Goal: Task Accomplishment & Management: Complete application form

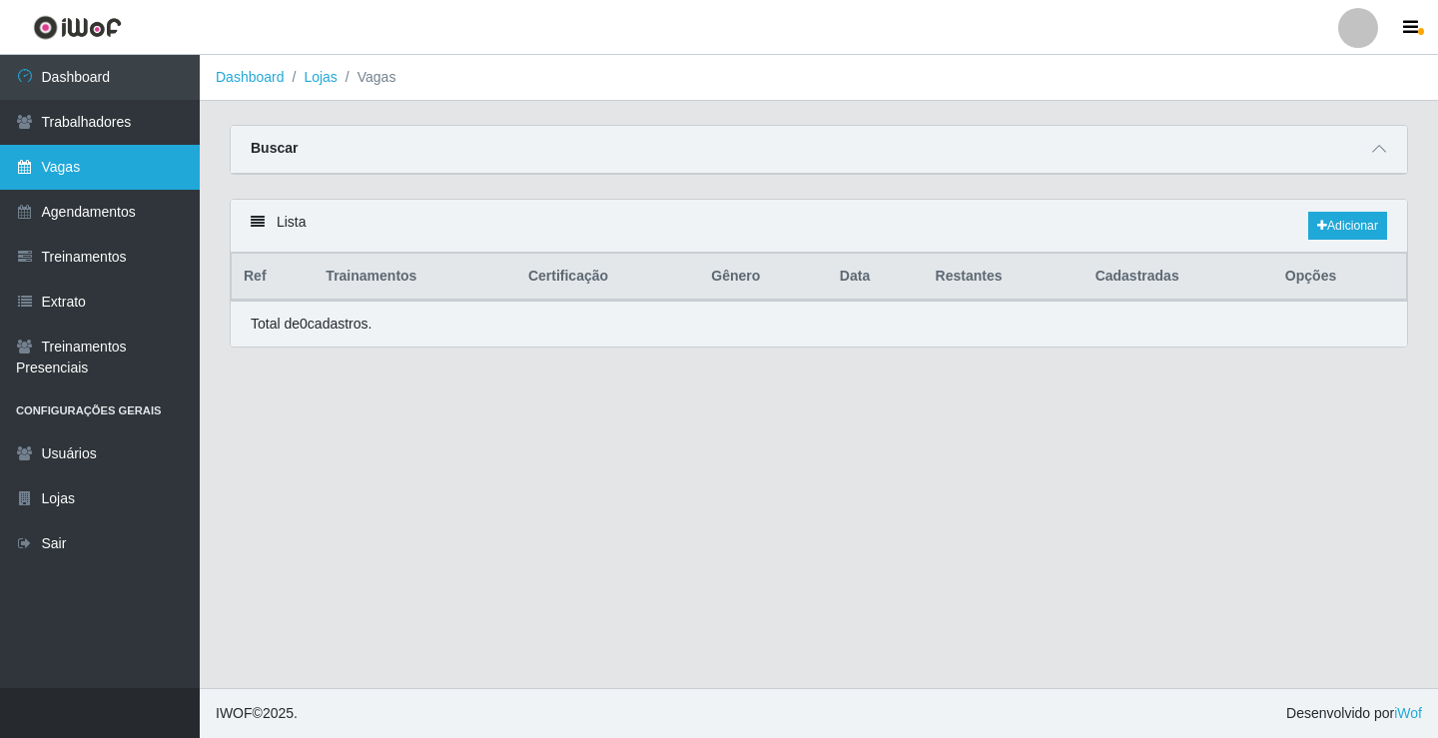
click at [81, 173] on link "Vagas" at bounding box center [100, 167] width 200 height 45
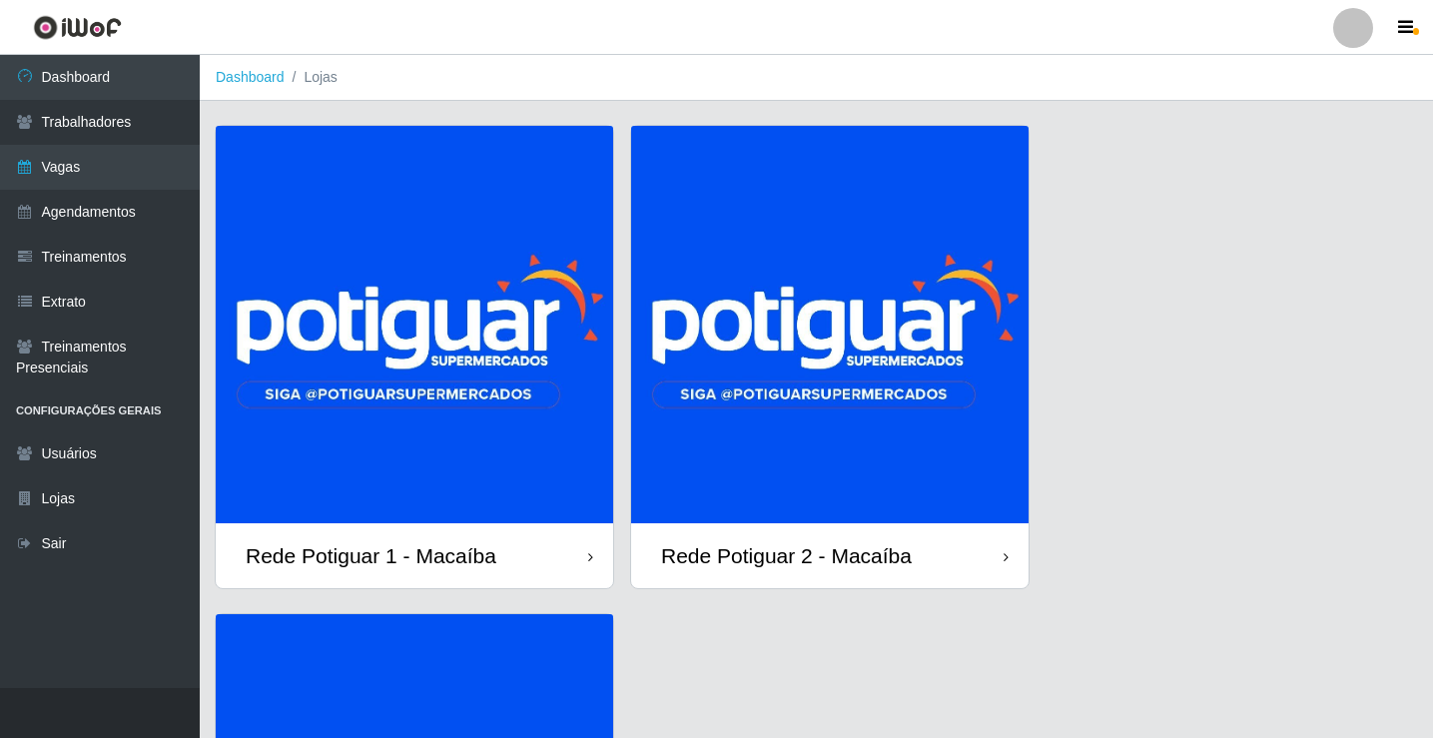
click at [366, 400] on img at bounding box center [414, 324] width 397 height 397
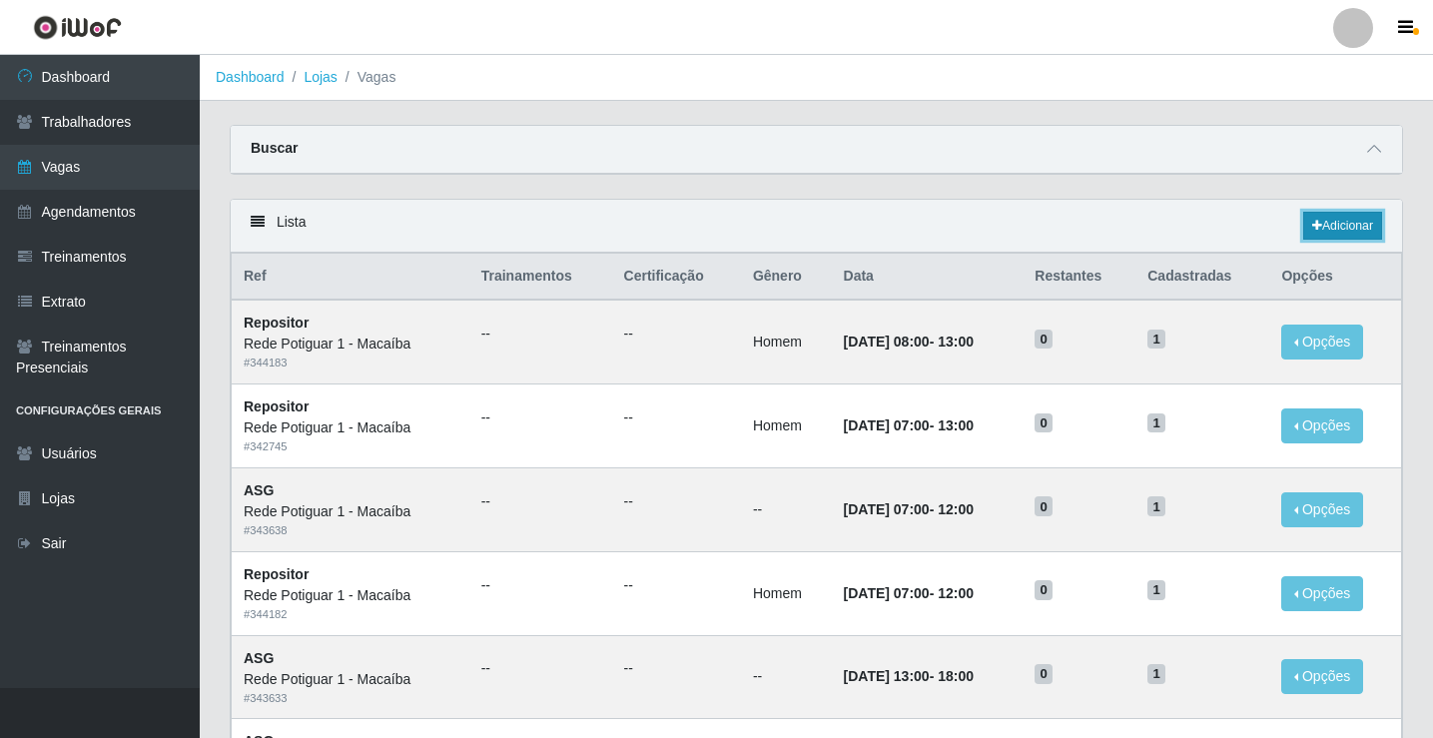
click at [1327, 232] on link "Adicionar" at bounding box center [1342, 226] width 79 height 28
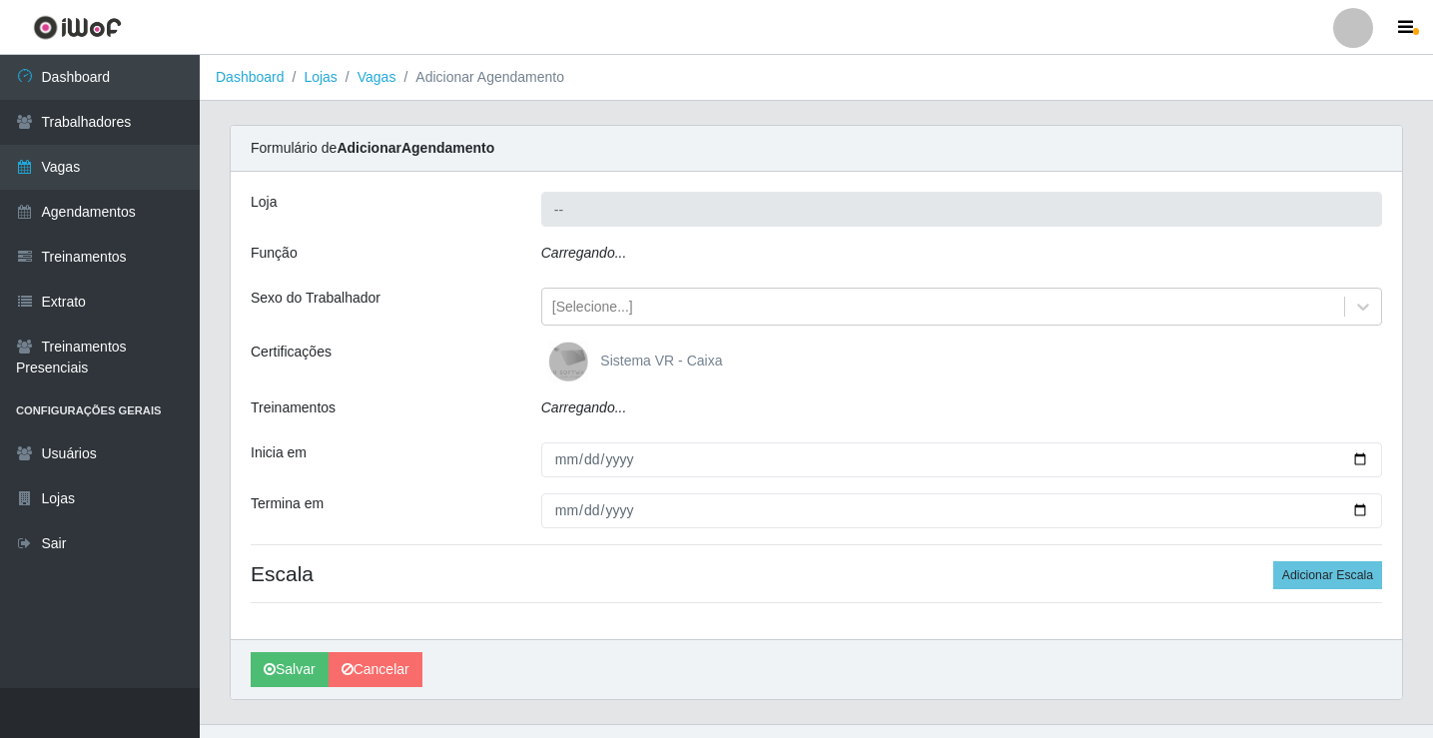
type input "Rede Potiguar 1 - Macaíba"
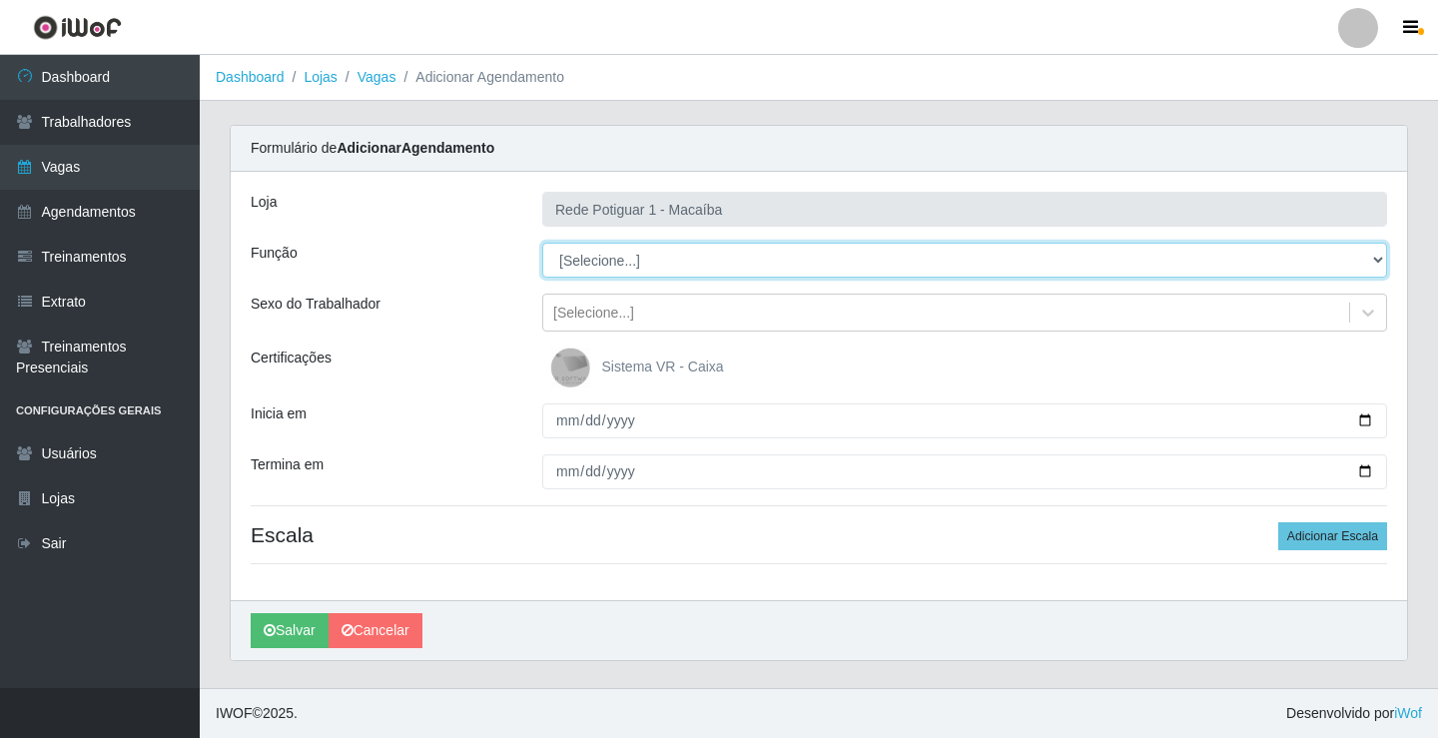
click at [621, 258] on select "[Selecione...] ASG ASG + ASG ++ Balconista Embalador Repositor Repositor + Repo…" at bounding box center [964, 260] width 845 height 35
select select "16"
click at [542, 243] on select "[Selecione...] ASG ASG + ASG ++ Balconista Embalador Repositor Repositor + Repo…" at bounding box center [964, 260] width 845 height 35
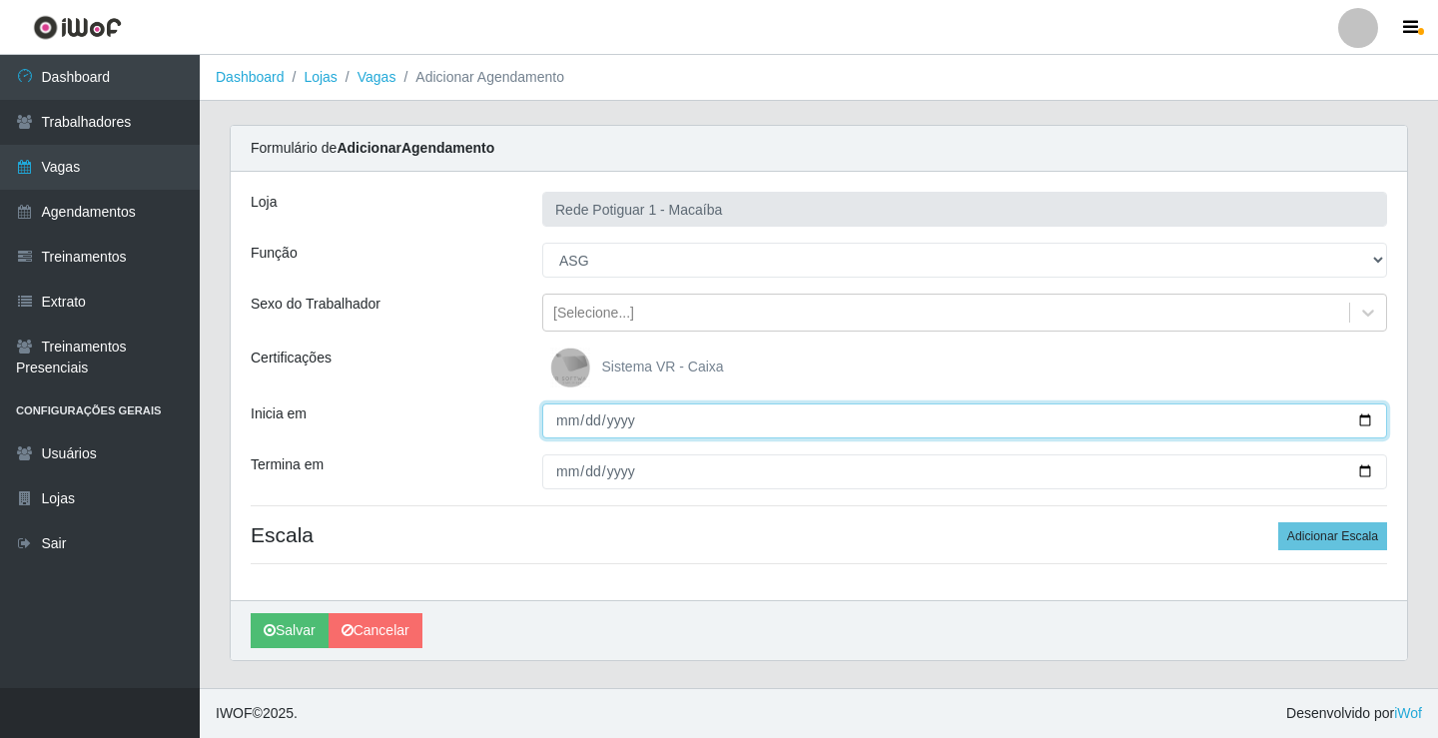
click at [566, 421] on input "Inicia em" at bounding box center [964, 420] width 845 height 35
type input "[DATE]"
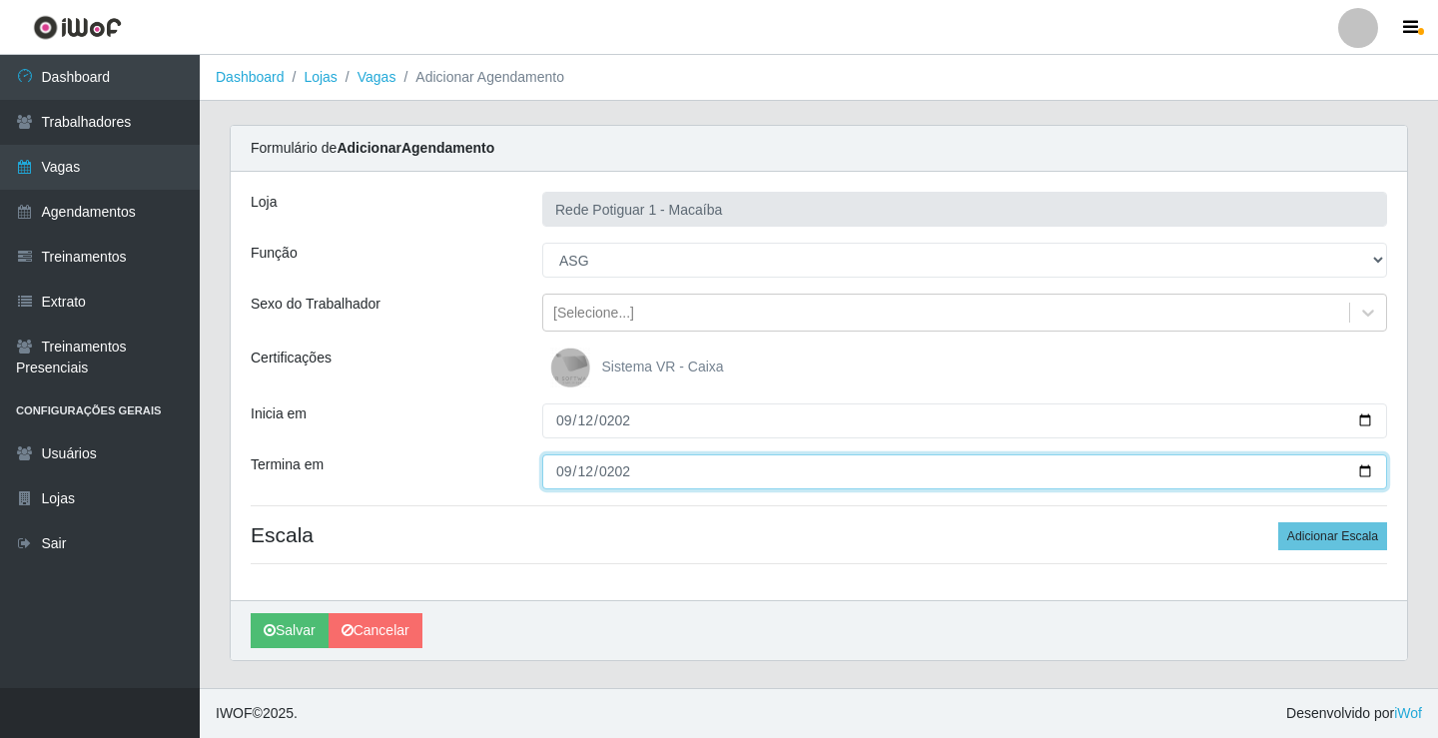
type input "[DATE]"
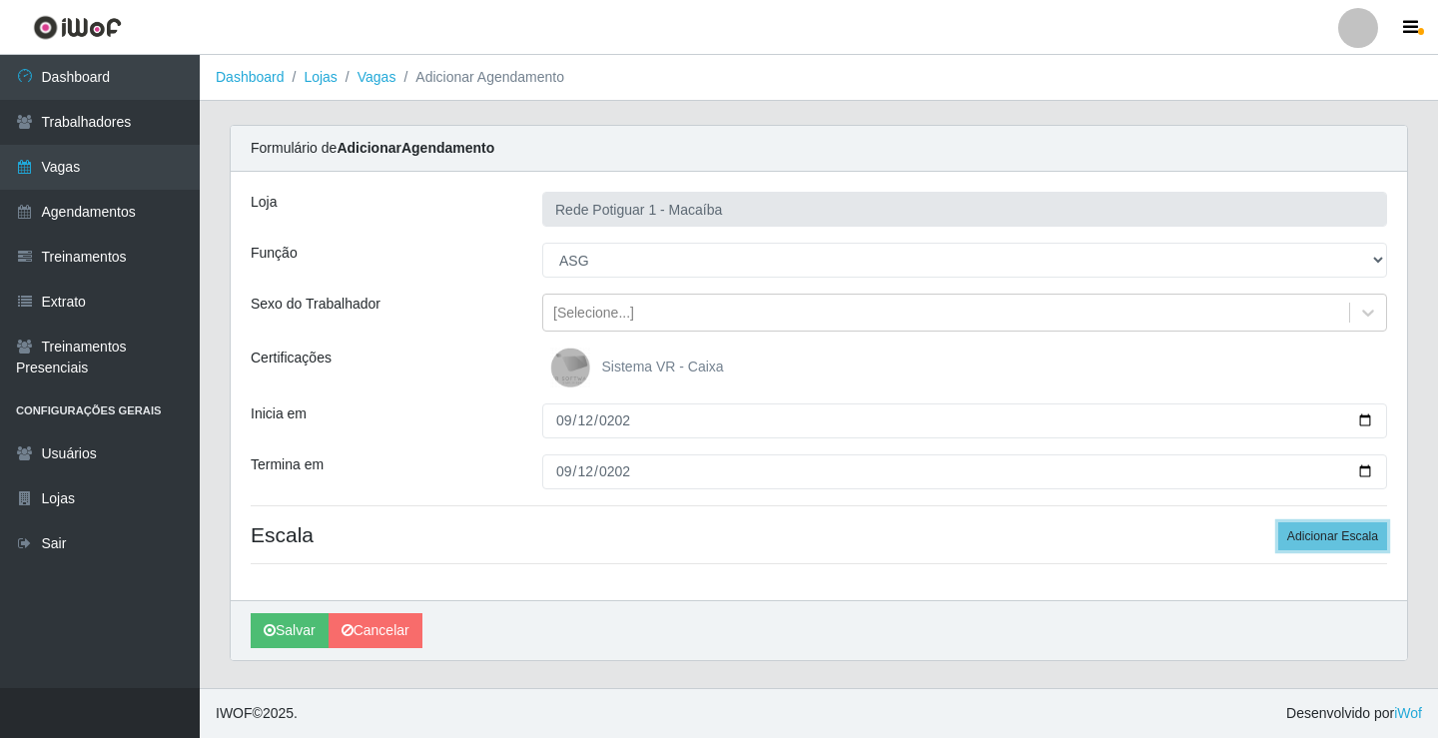
click at [1278, 522] on button "Adicionar Escala" at bounding box center [1332, 536] width 109 height 28
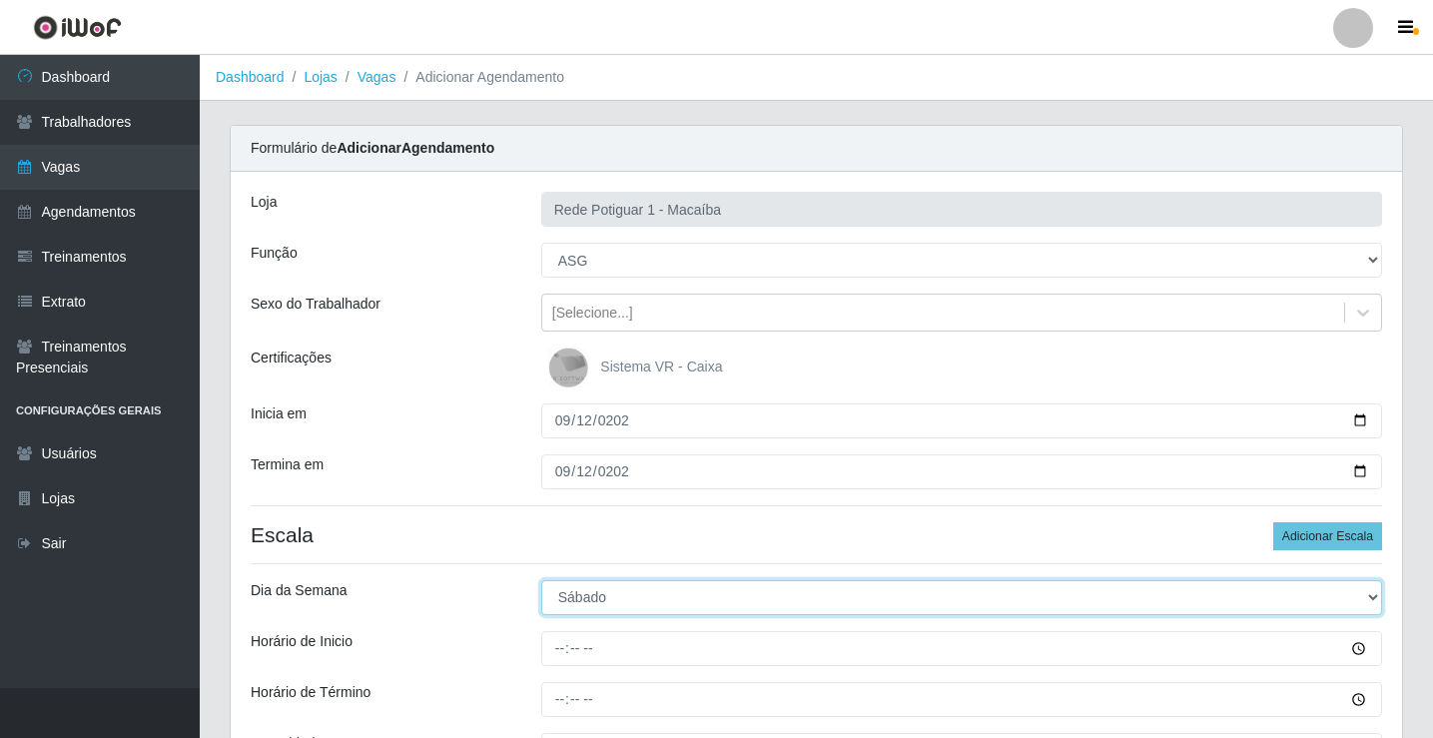
select select "5"
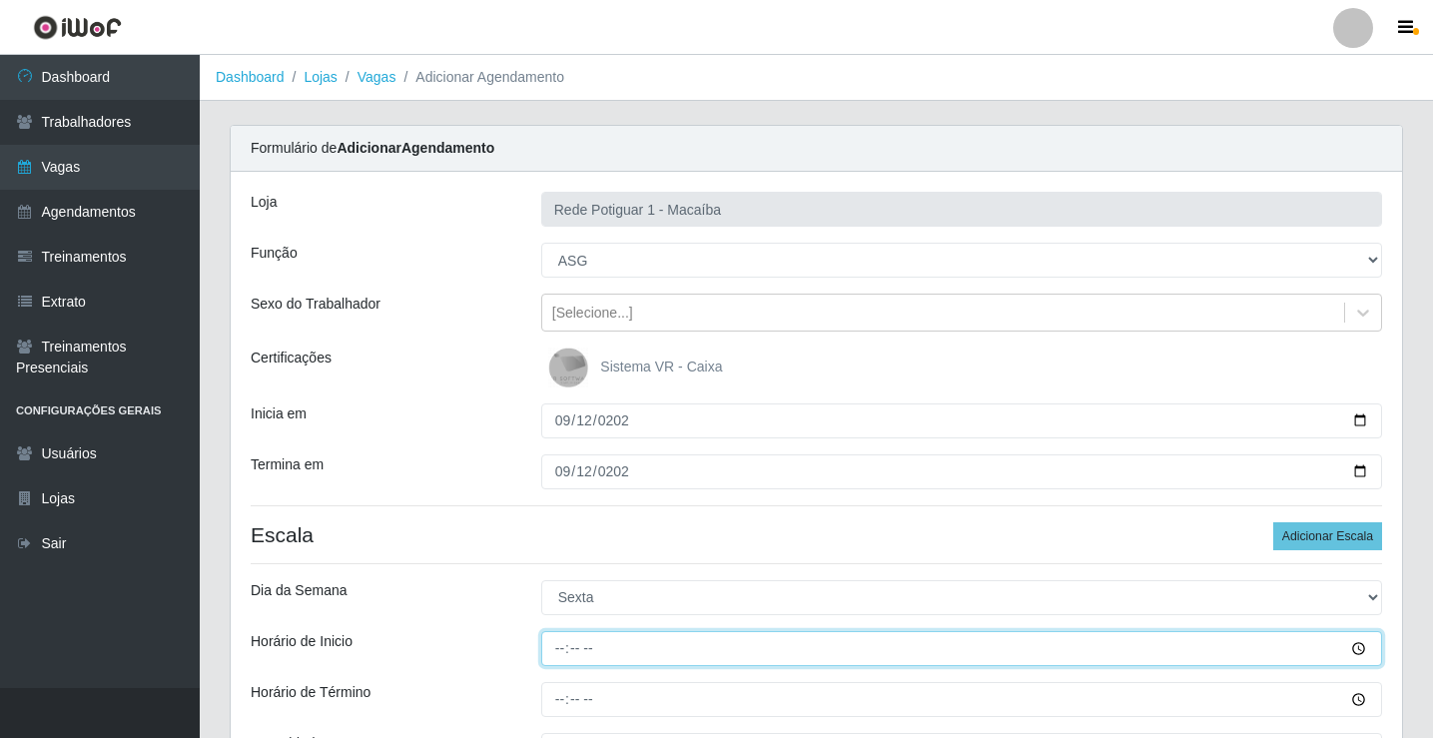
type input "14:00"
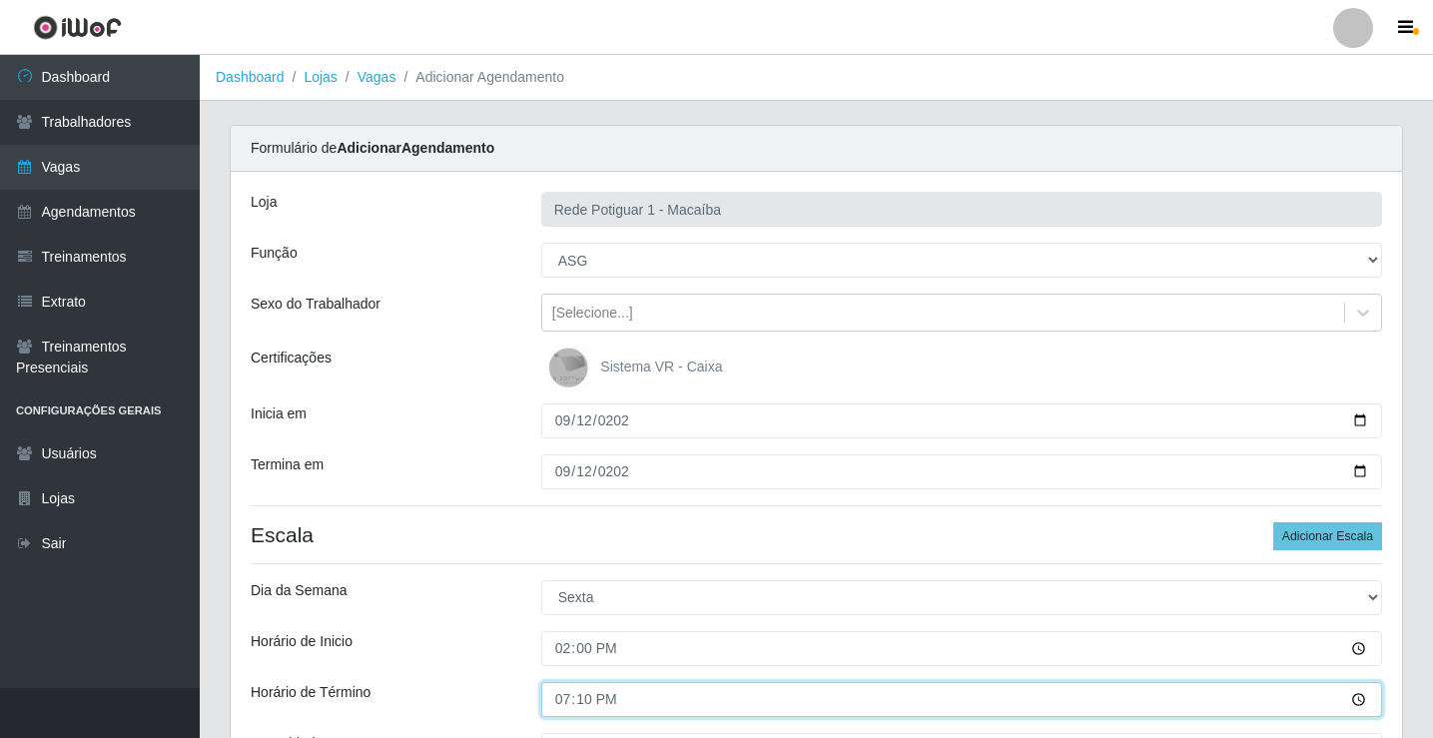
click at [589, 703] on input "19:10" at bounding box center [961, 699] width 841 height 35
type input "19:00"
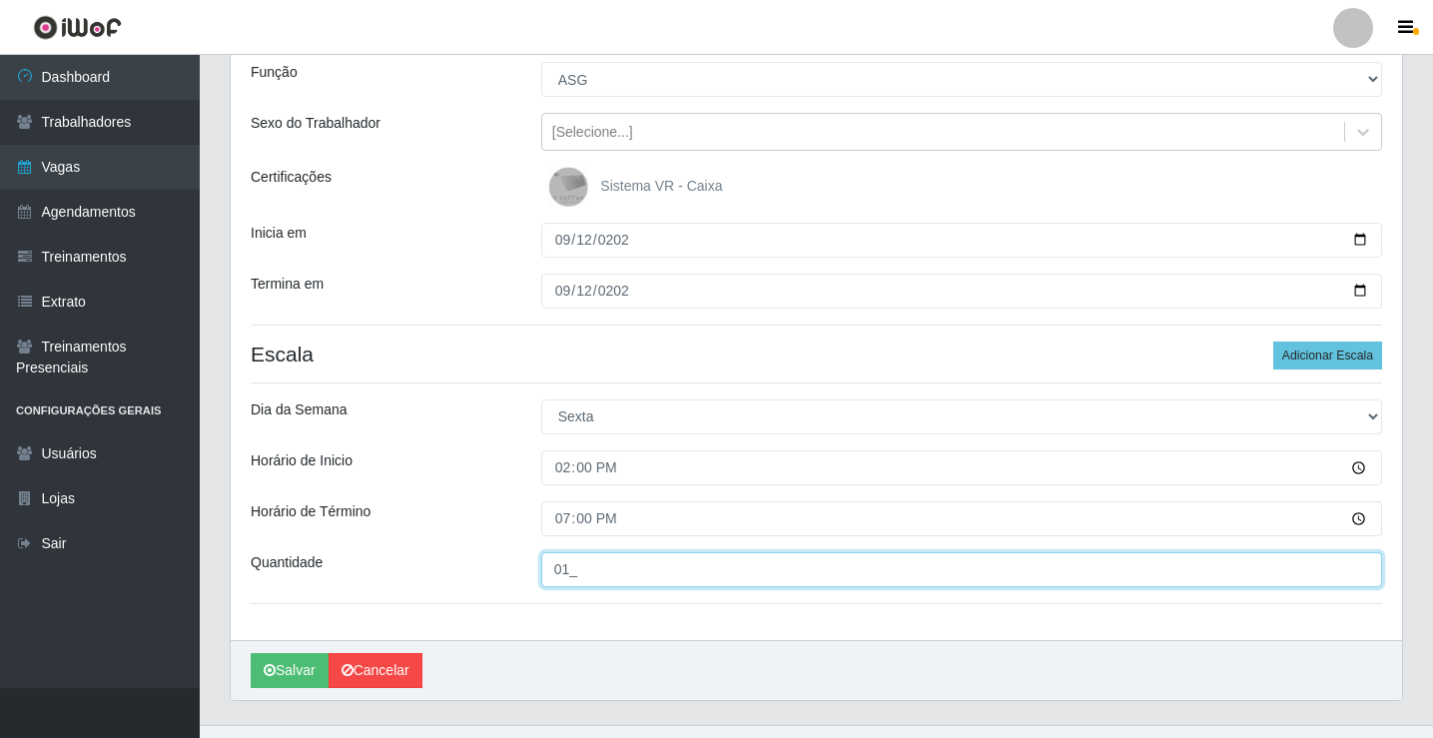
scroll to position [218, 0]
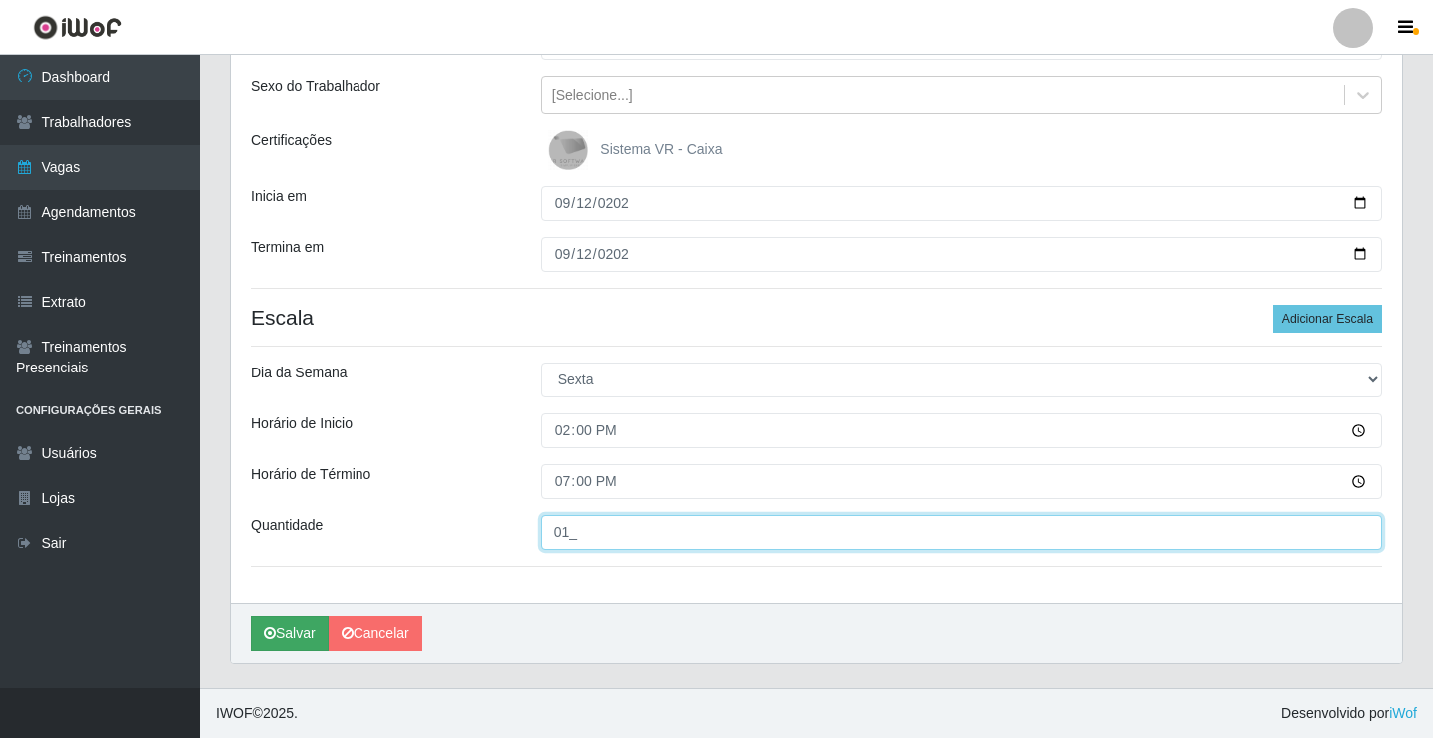
type input "01_"
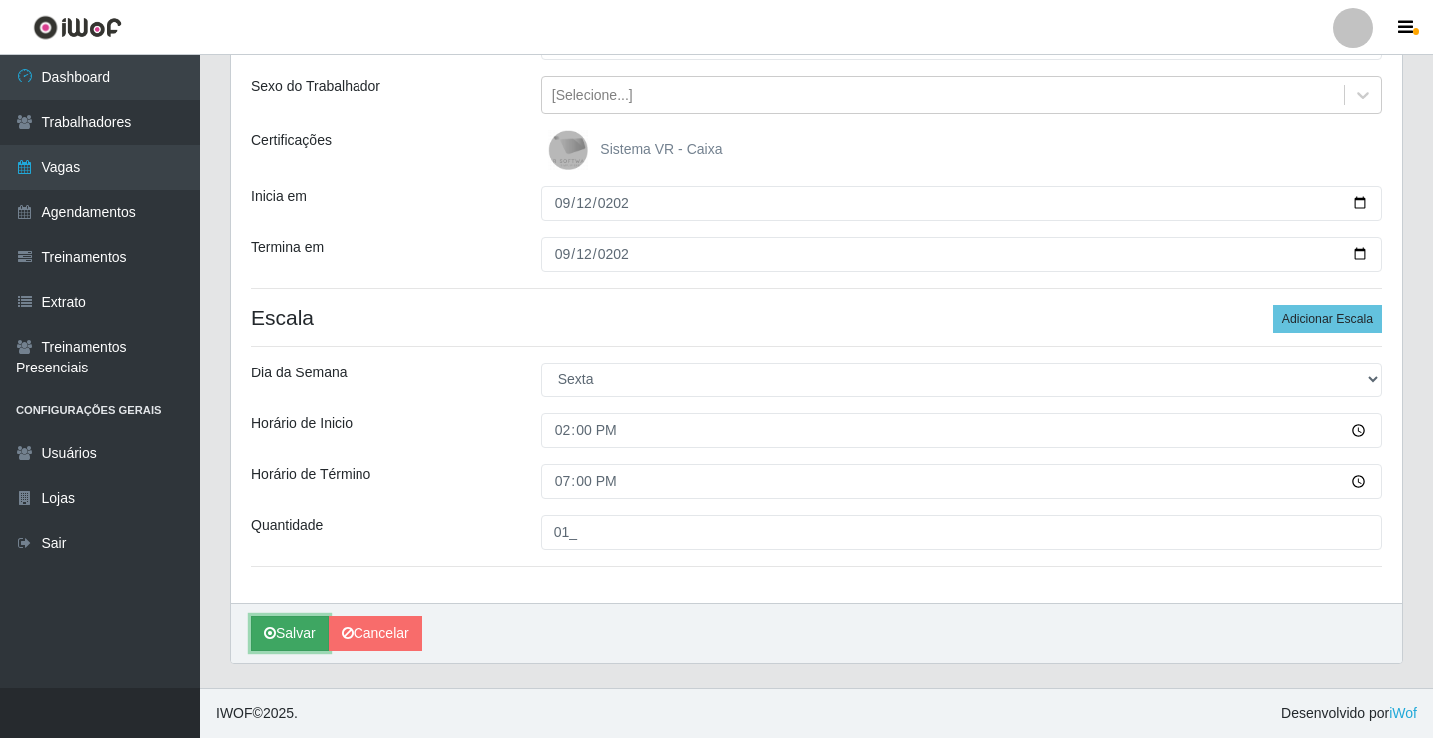
click at [270, 643] on button "Salvar" at bounding box center [290, 633] width 78 height 35
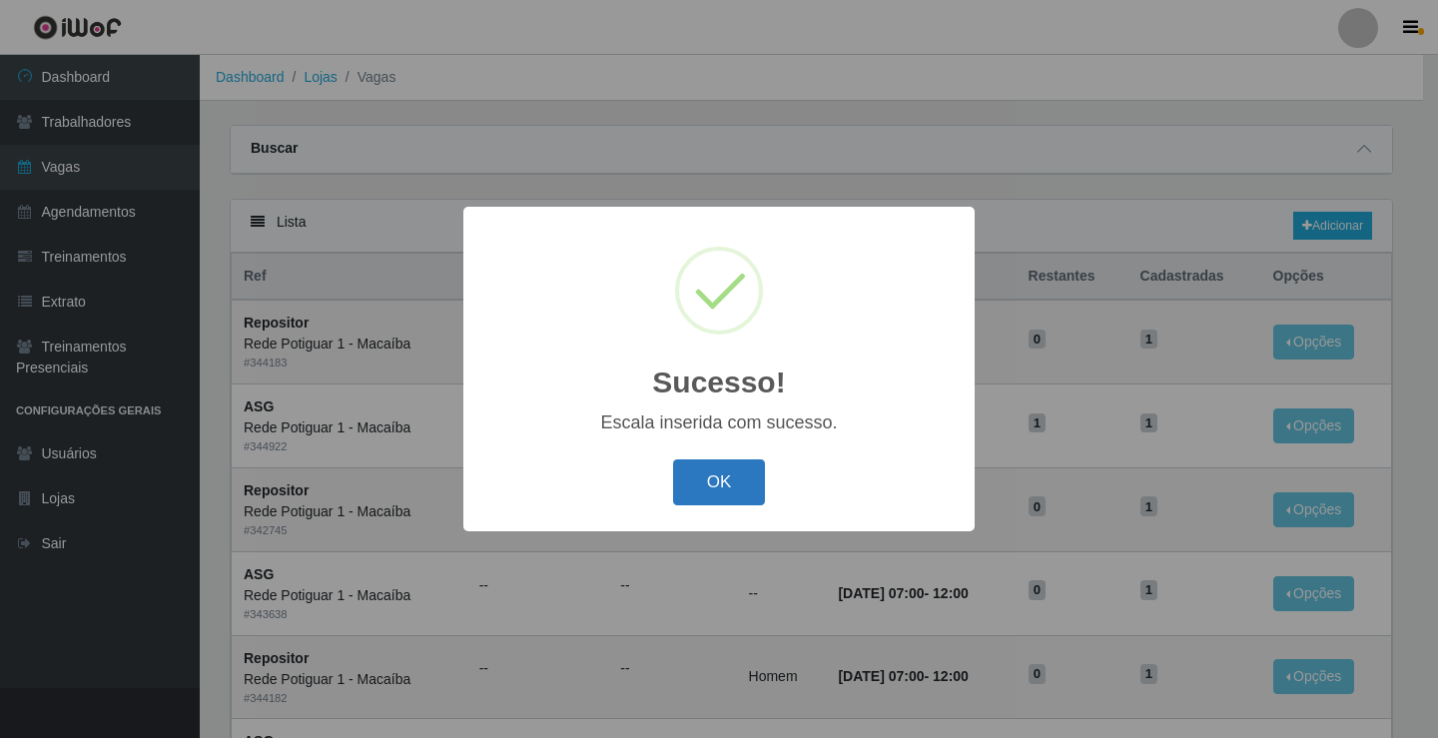
click at [725, 473] on button "OK" at bounding box center [719, 482] width 93 height 47
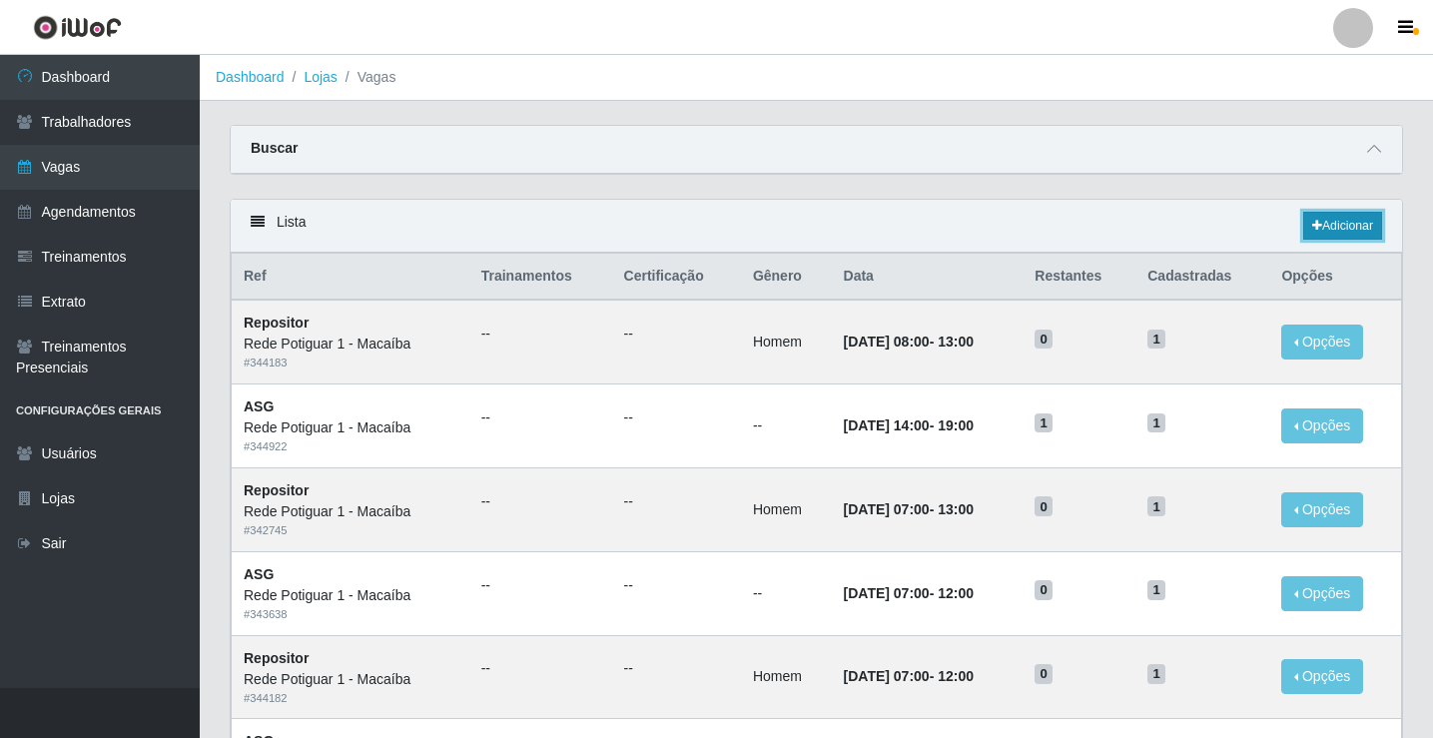
click at [1334, 231] on link "Adicionar" at bounding box center [1342, 226] width 79 height 28
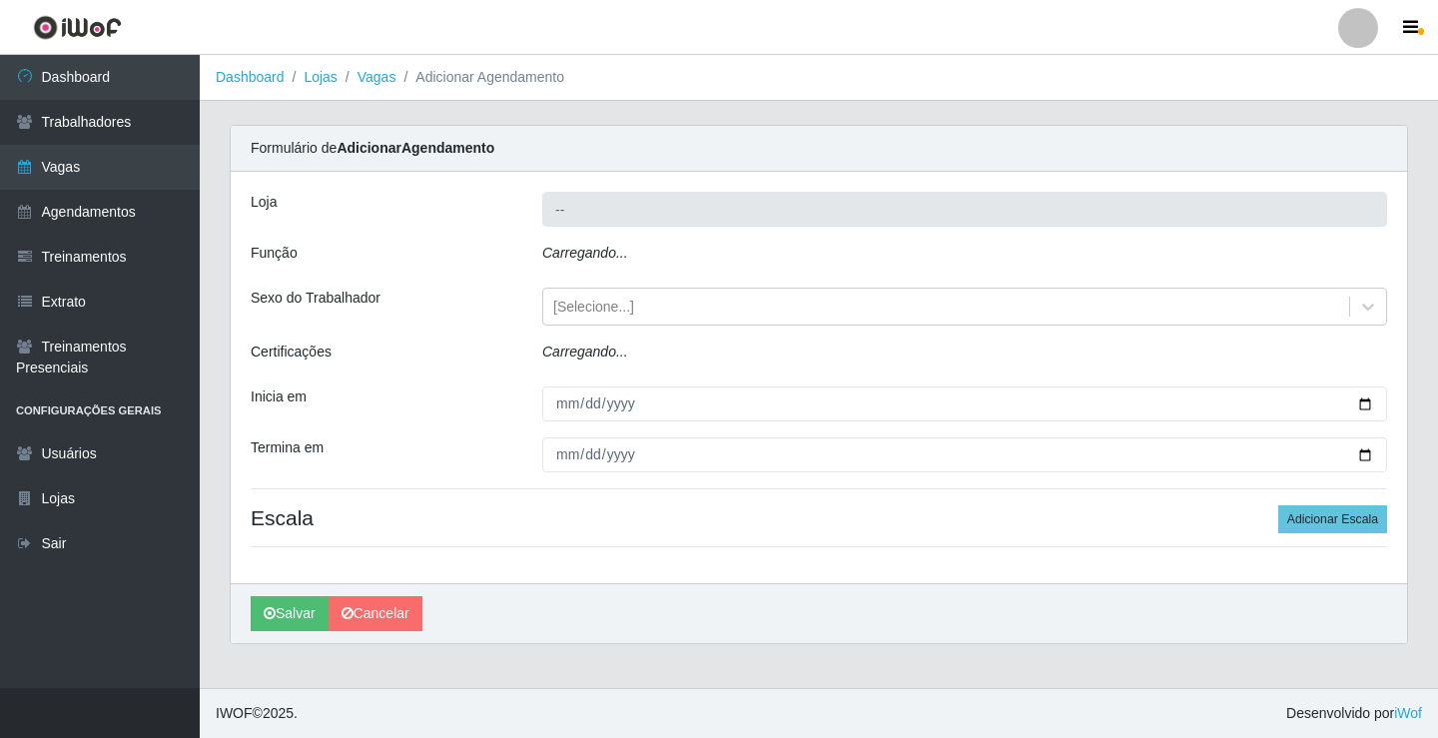
type input "Rede Potiguar 1 - Macaíba"
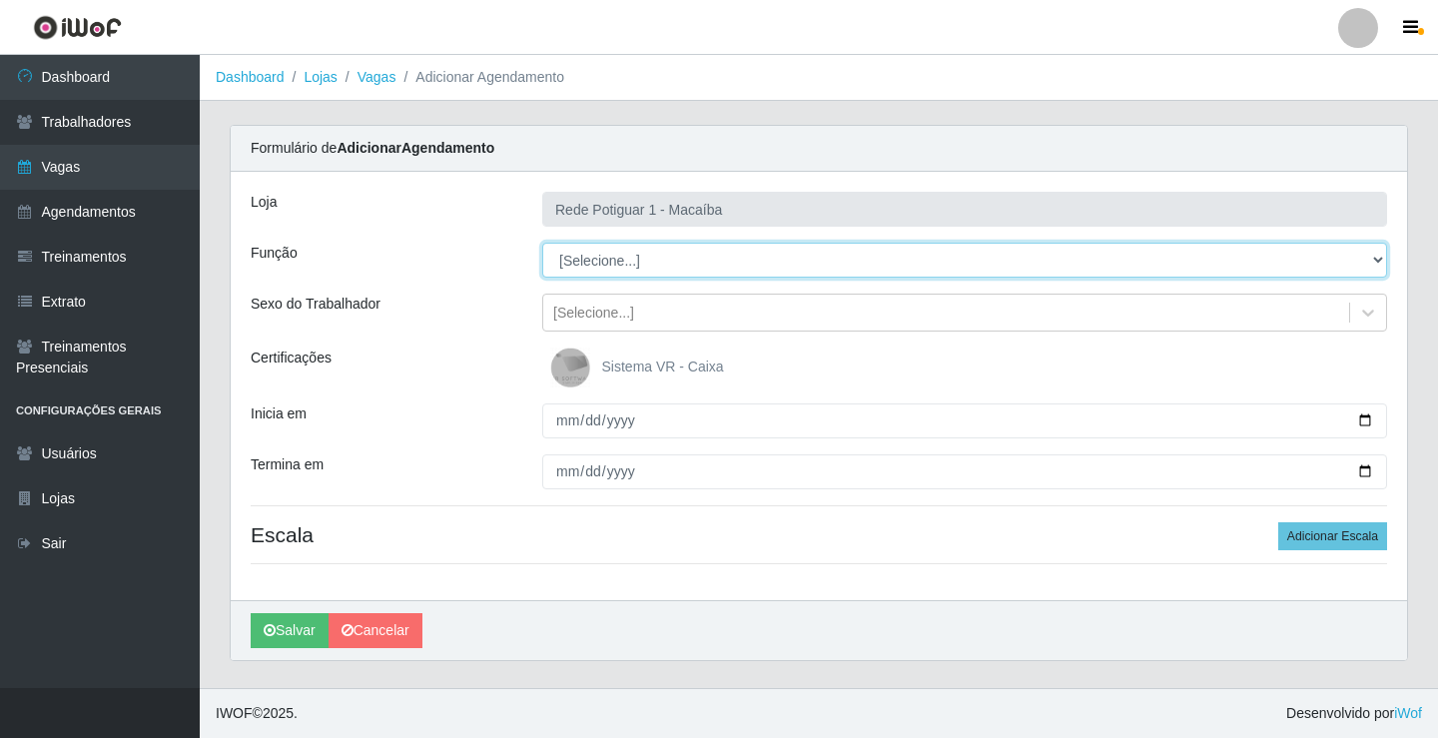
click at [606, 268] on select "[Selecione...] ASG ASG + ASG ++ Balconista Embalador Repositor Repositor + Repo…" at bounding box center [964, 260] width 845 height 35
select select "16"
click at [542, 243] on select "[Selecione...] ASG ASG + ASG ++ Balconista Embalador Repositor Repositor + Repo…" at bounding box center [964, 260] width 845 height 35
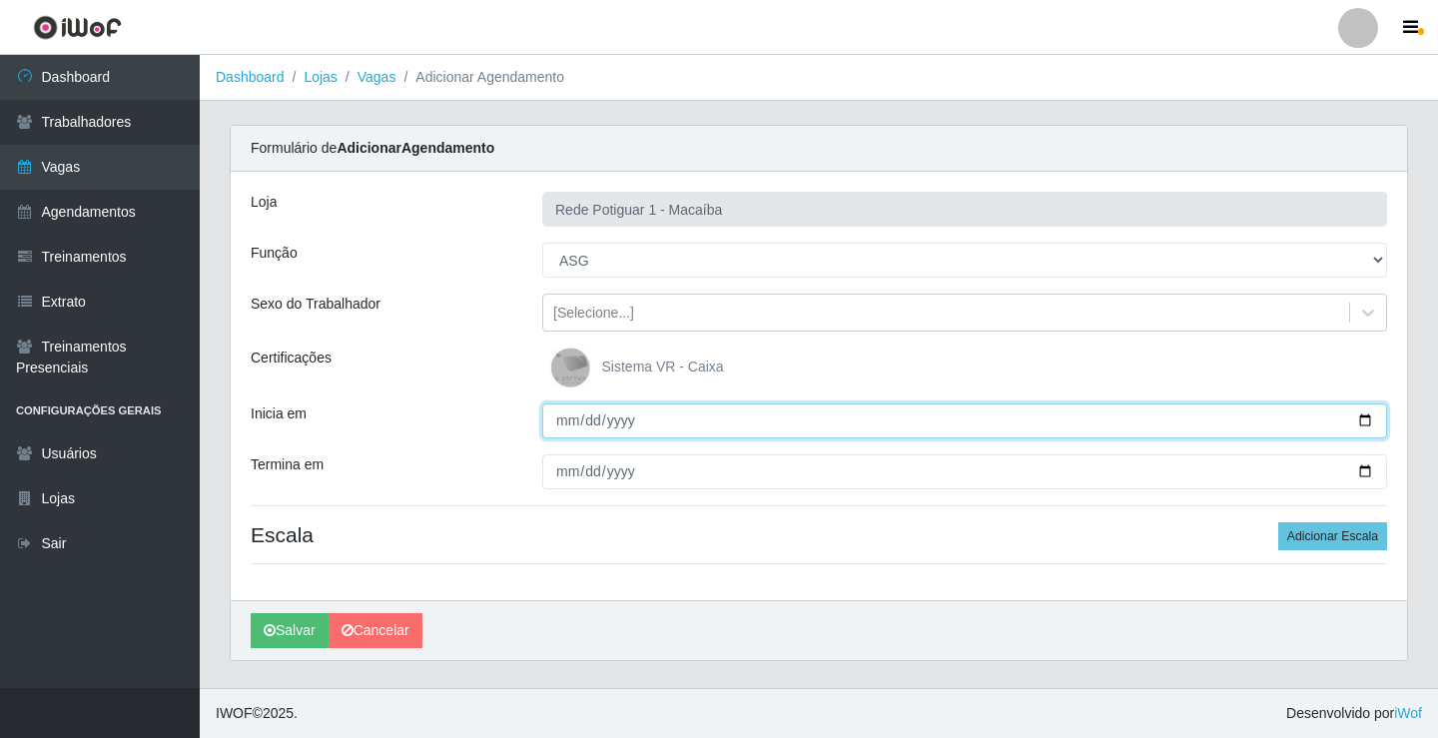
click at [569, 423] on input "Inicia em" at bounding box center [964, 420] width 845 height 35
type input "[DATE]"
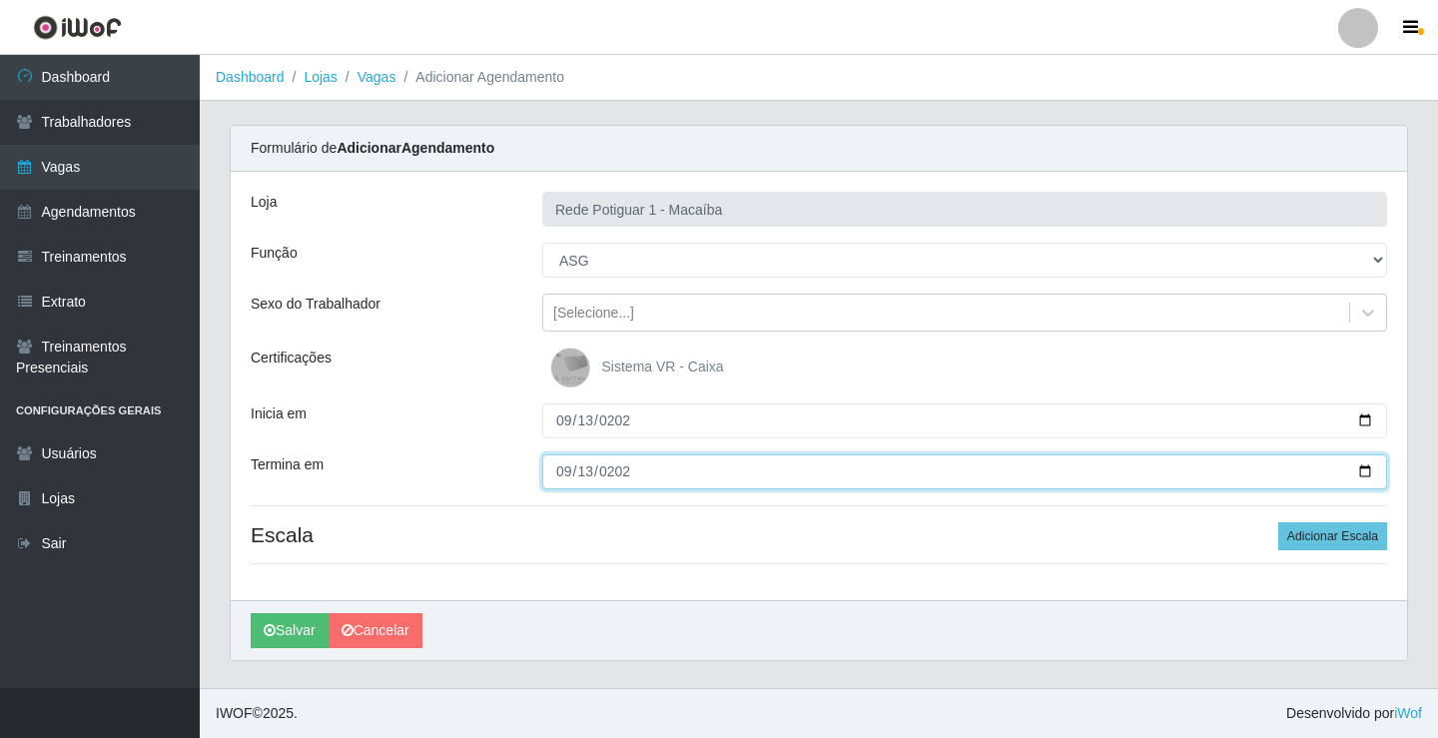
type input "[DATE]"
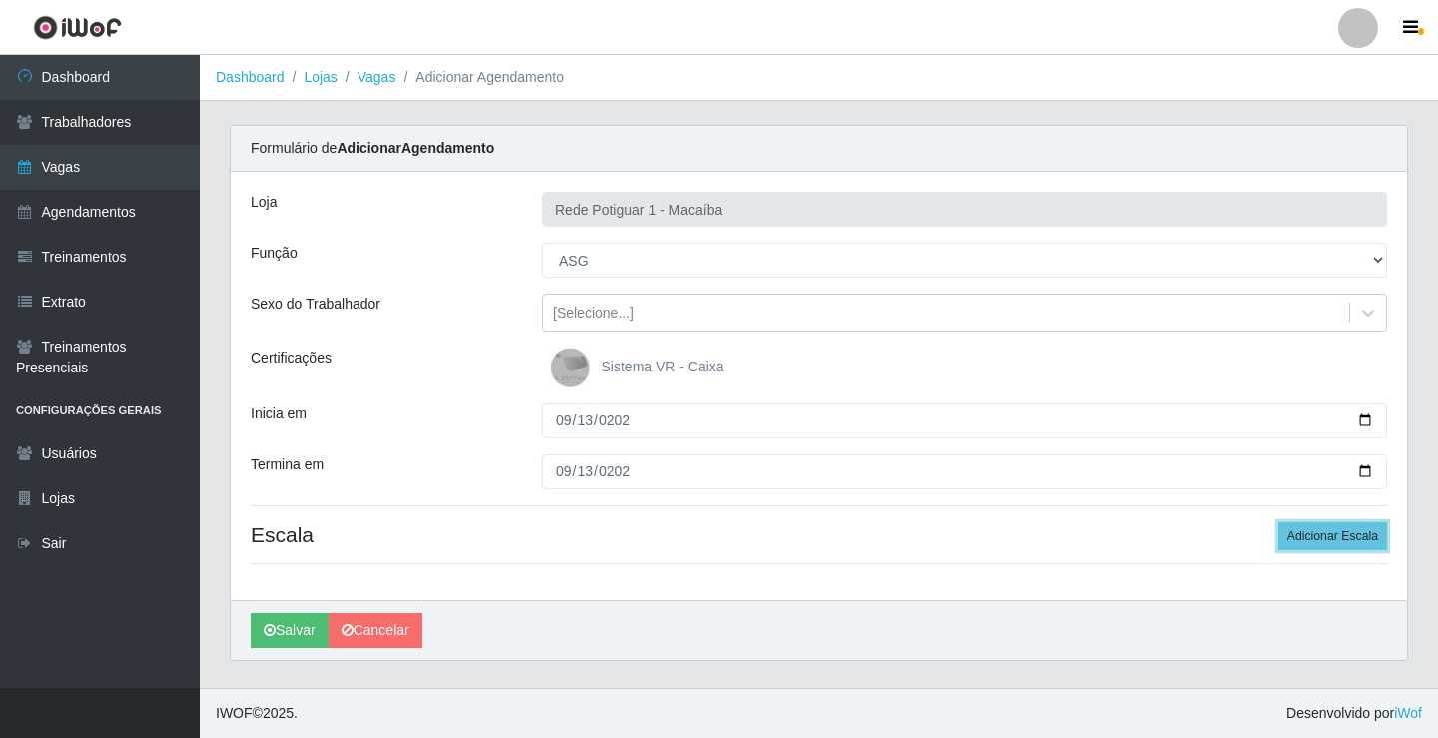
click at [1278, 522] on button "Adicionar Escala" at bounding box center [1332, 536] width 109 height 28
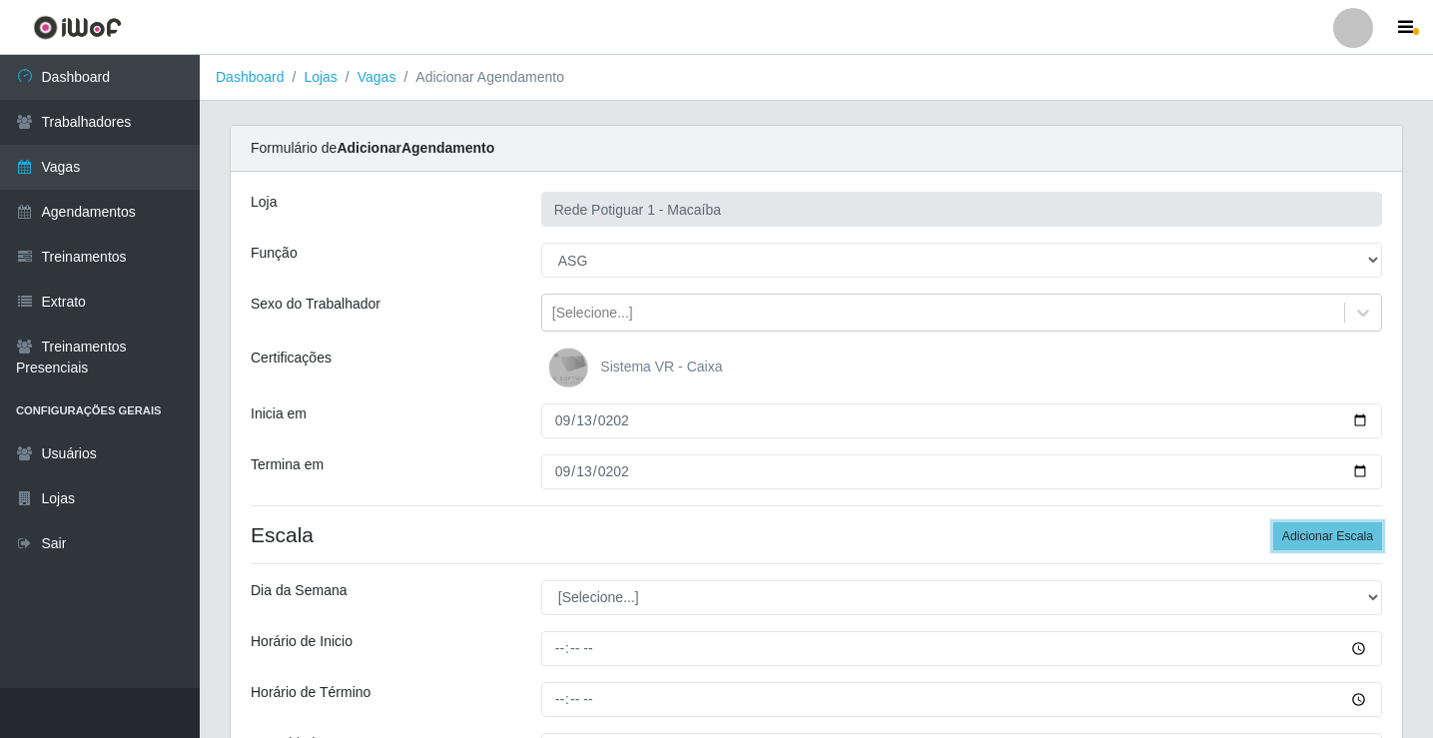
click at [1273, 522] on button "Adicionar Escala" at bounding box center [1327, 536] width 109 height 28
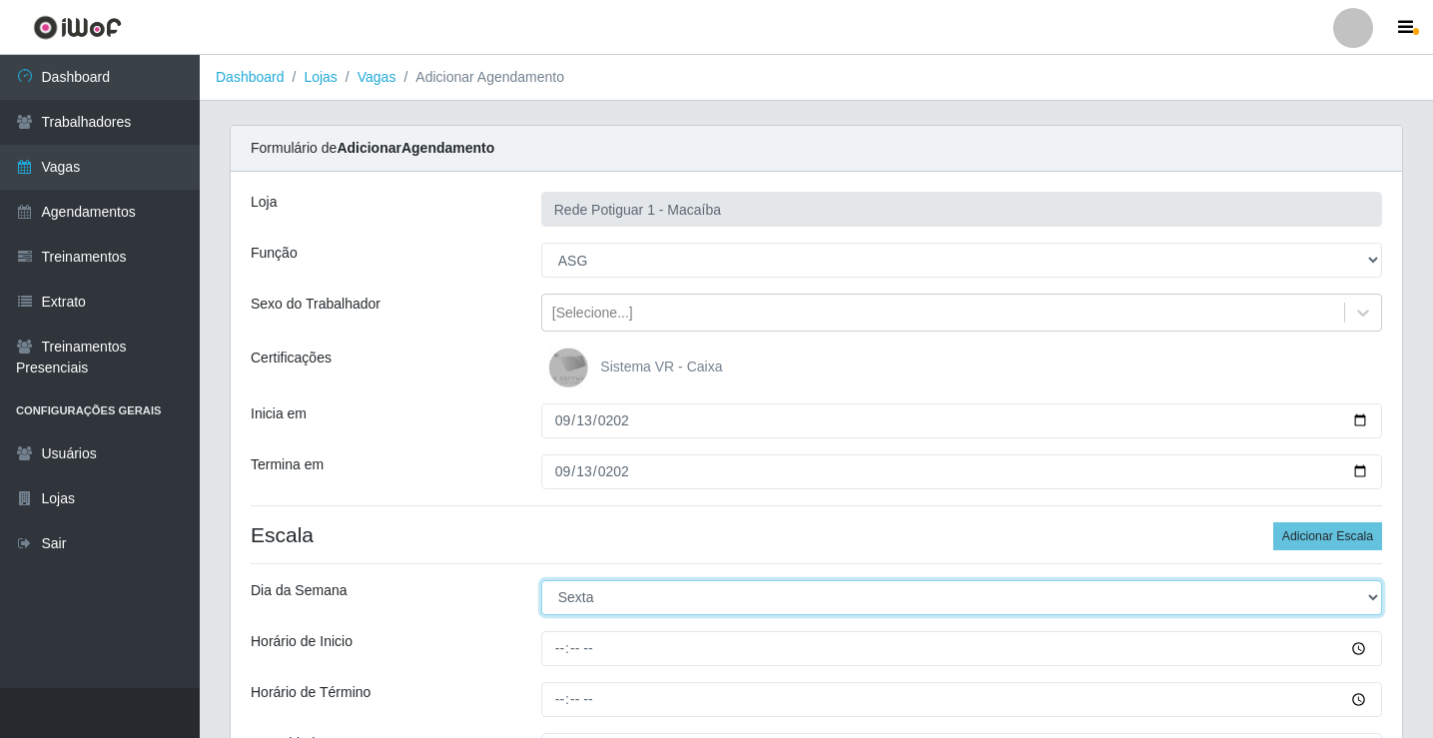
select select "6"
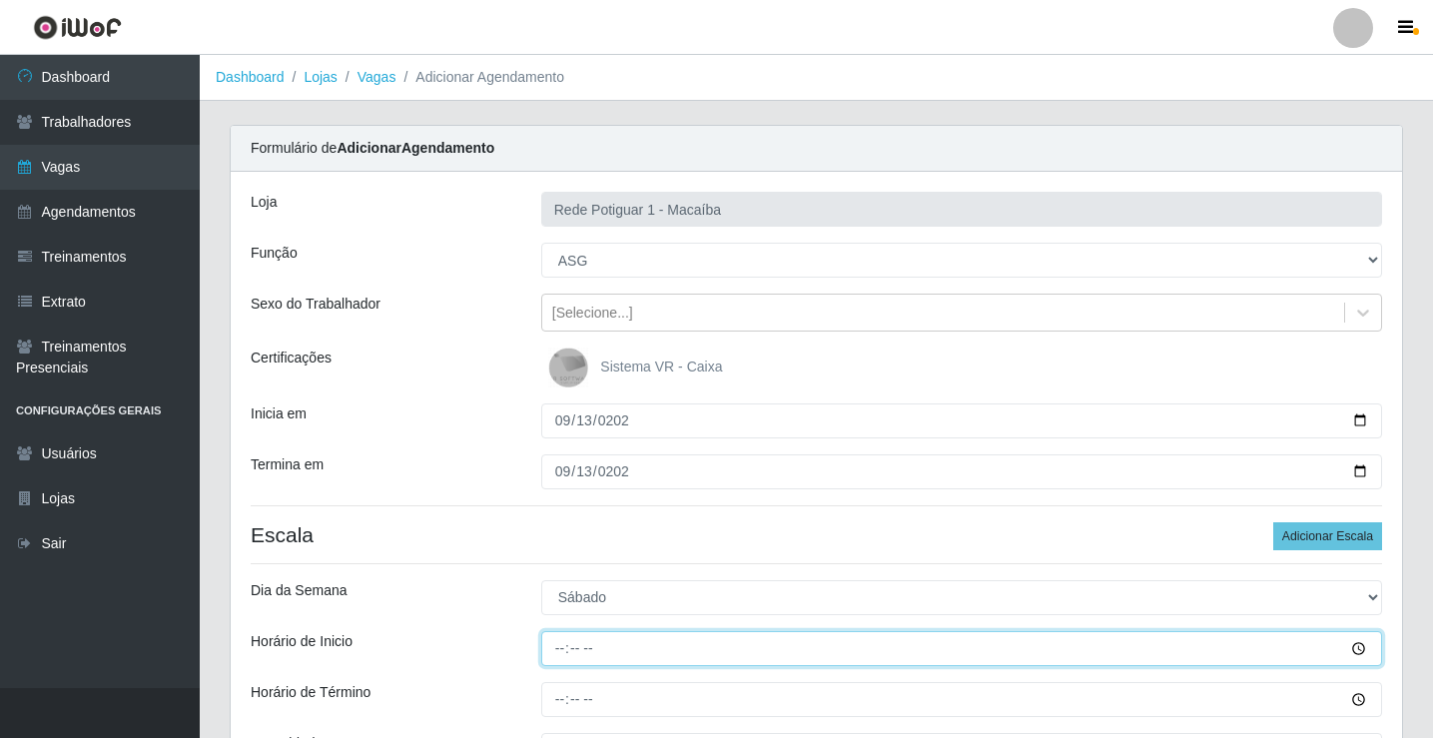
type input "07:00"
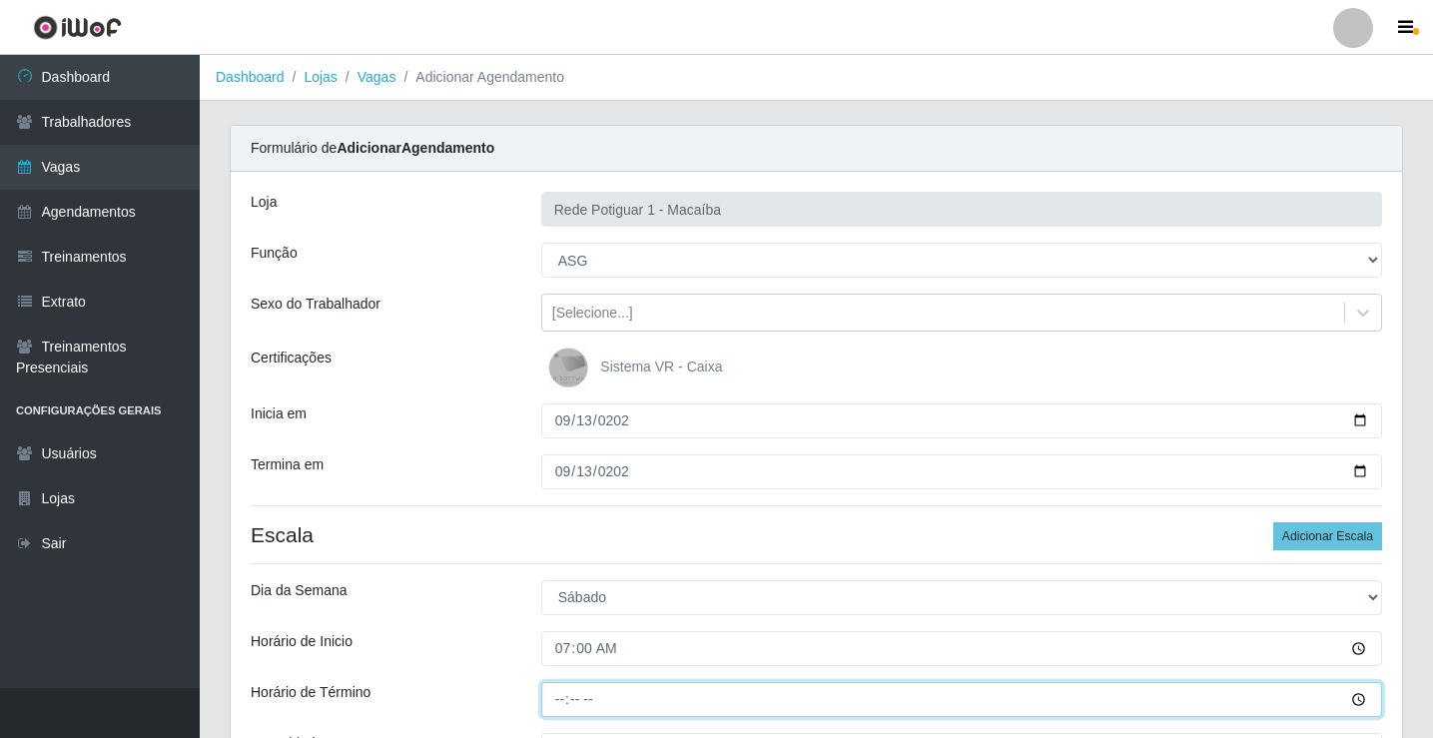
type input "12:00"
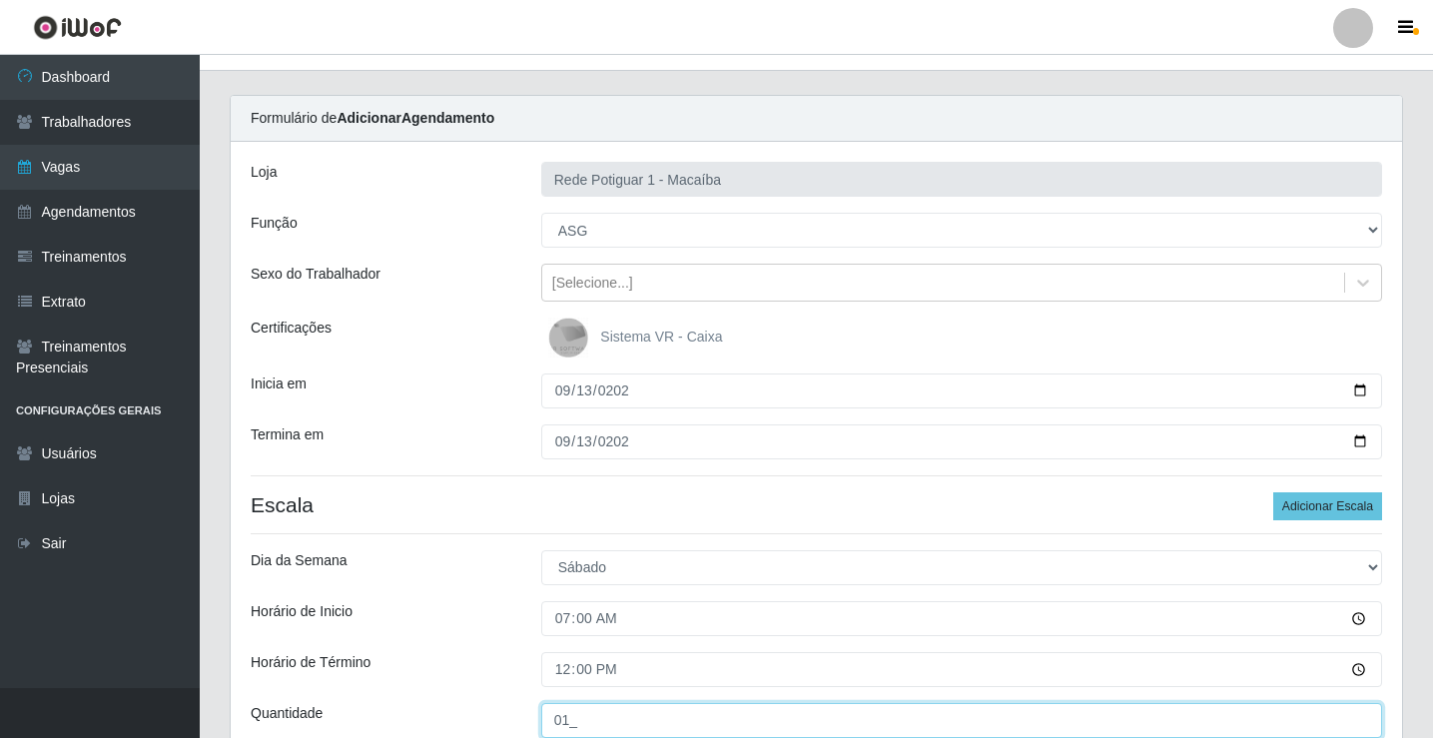
type input "01_"
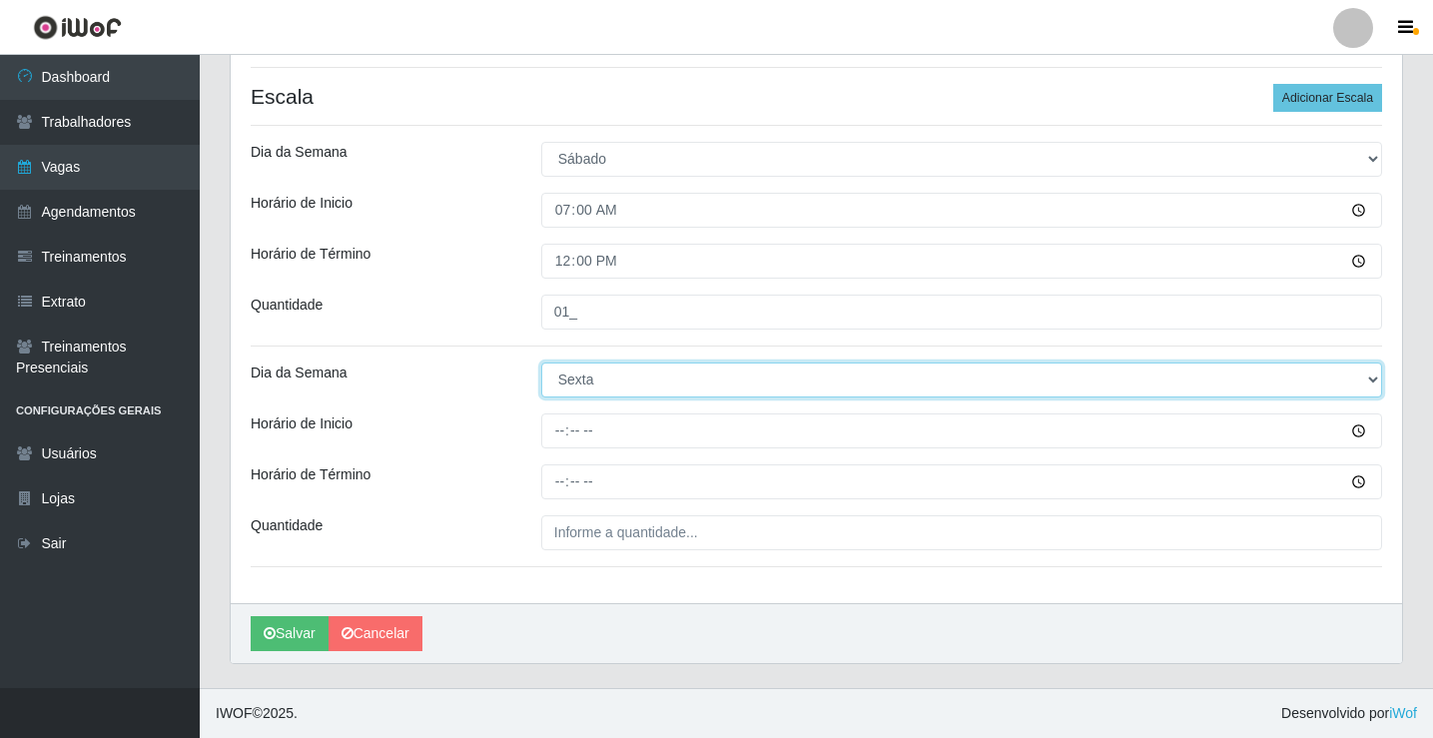
select select "6"
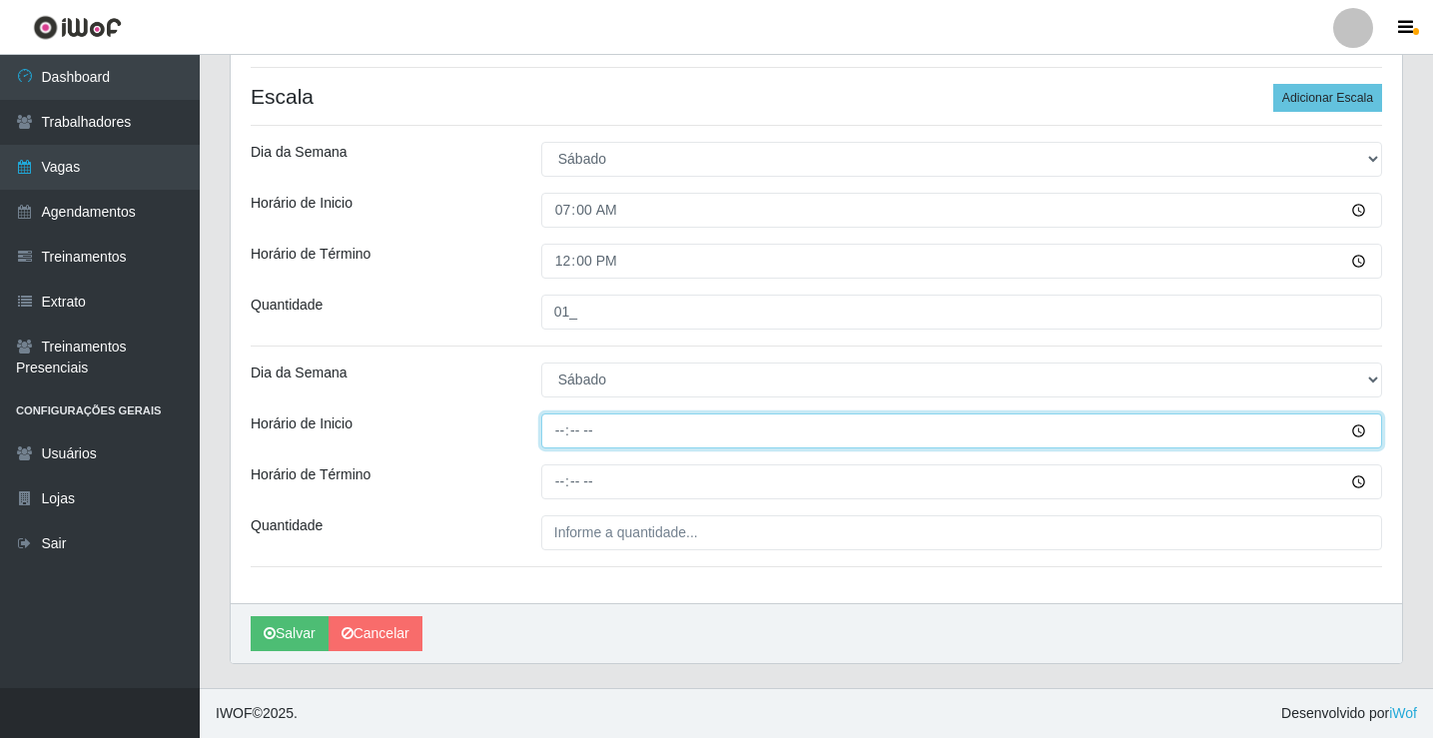
type input "13:00"
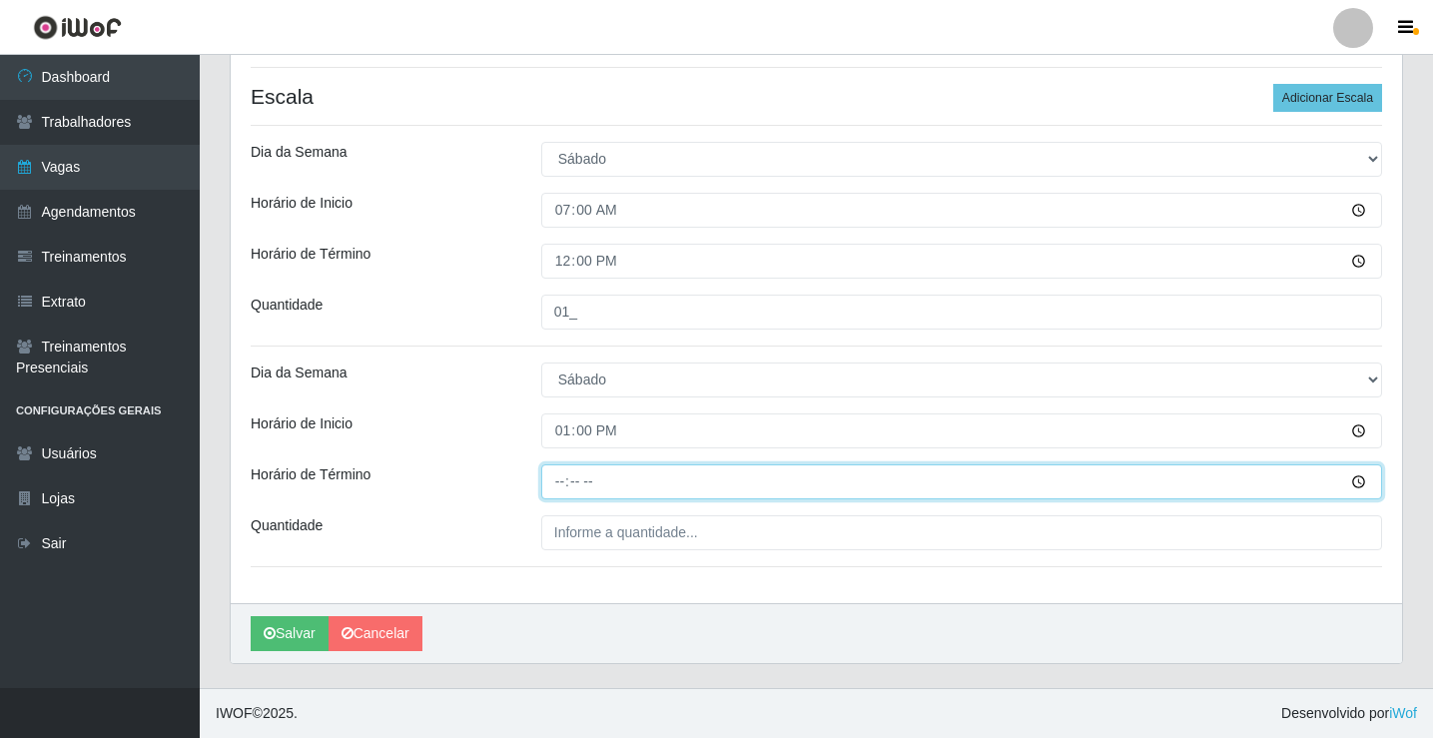
type input "18:00"
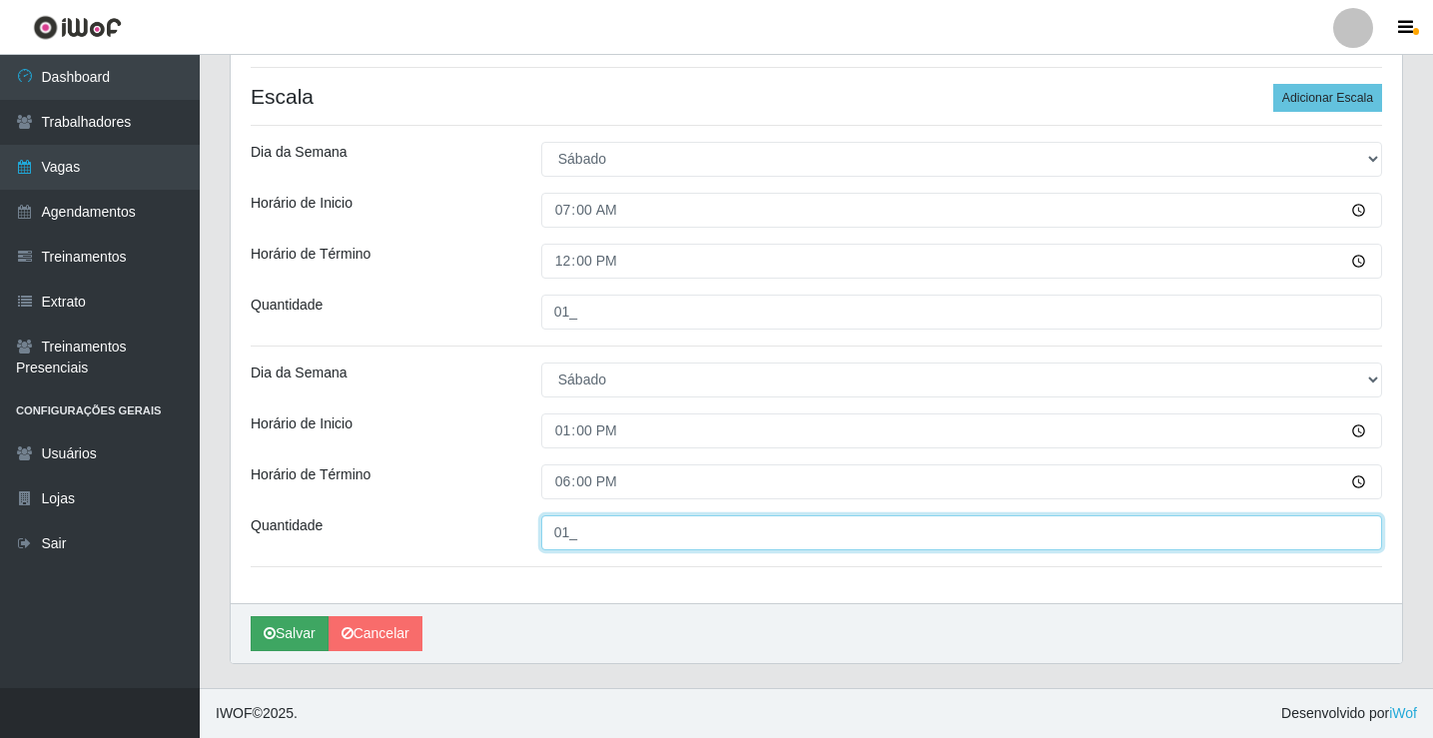
type input "01_"
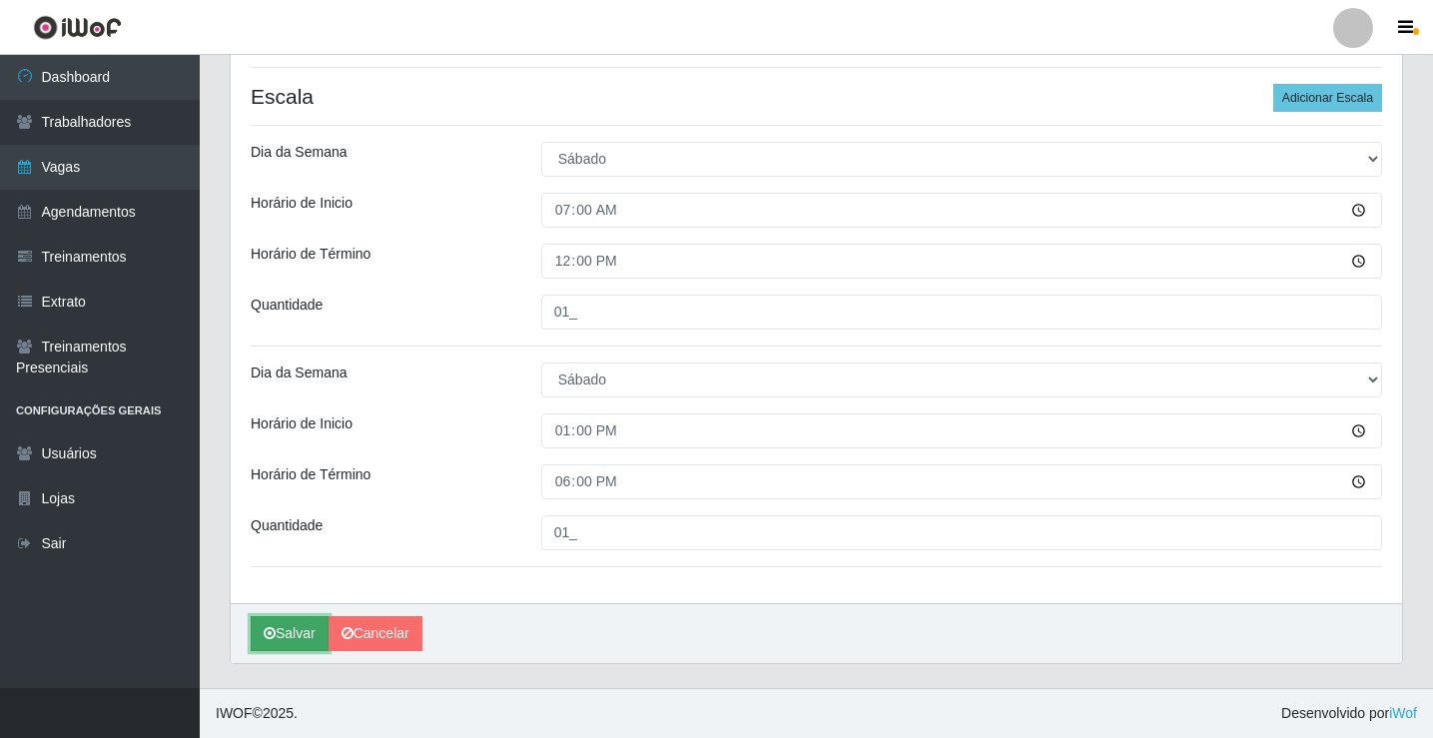
click at [272, 619] on button "Salvar" at bounding box center [290, 633] width 78 height 35
click at [278, 629] on button "Salvar" at bounding box center [290, 633] width 78 height 35
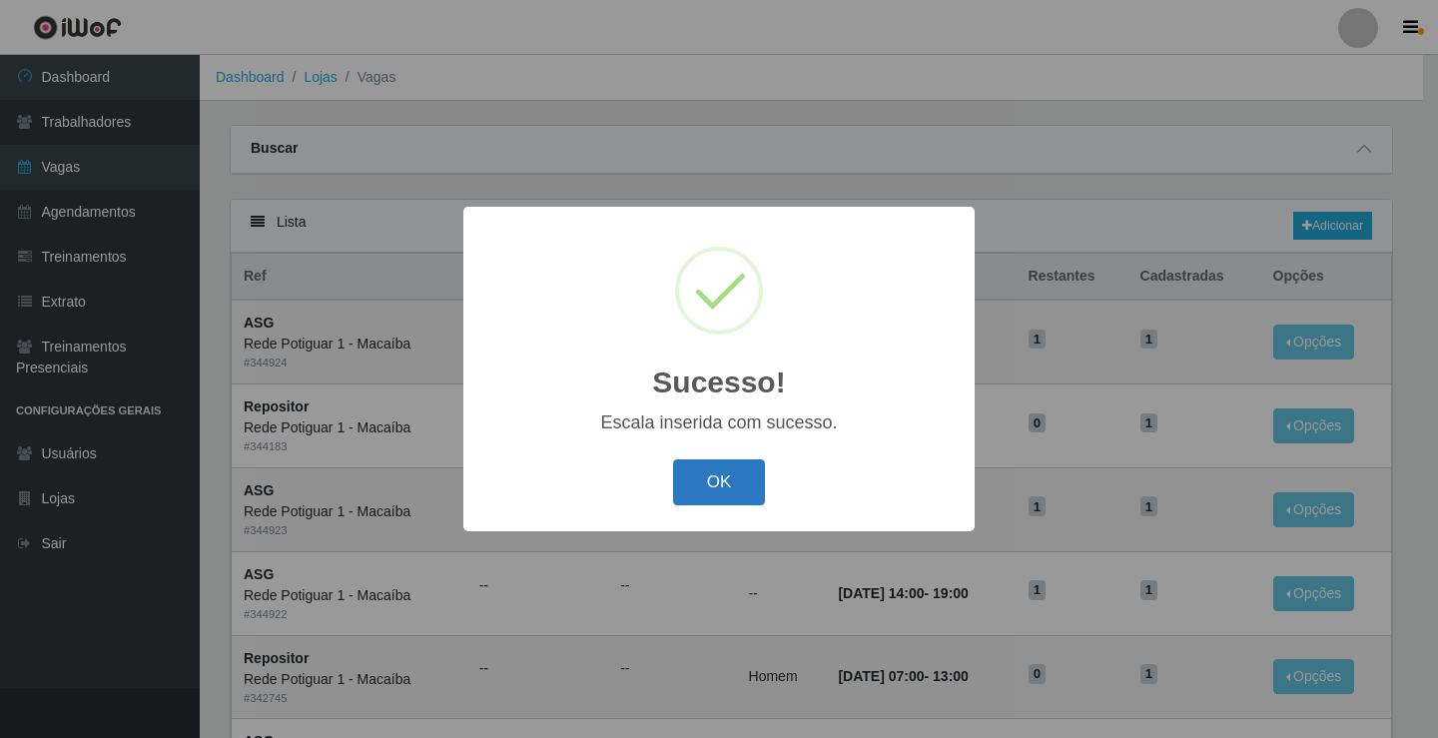
click at [736, 489] on button "OK" at bounding box center [719, 482] width 93 height 47
